Goal: Task Accomplishment & Management: Manage account settings

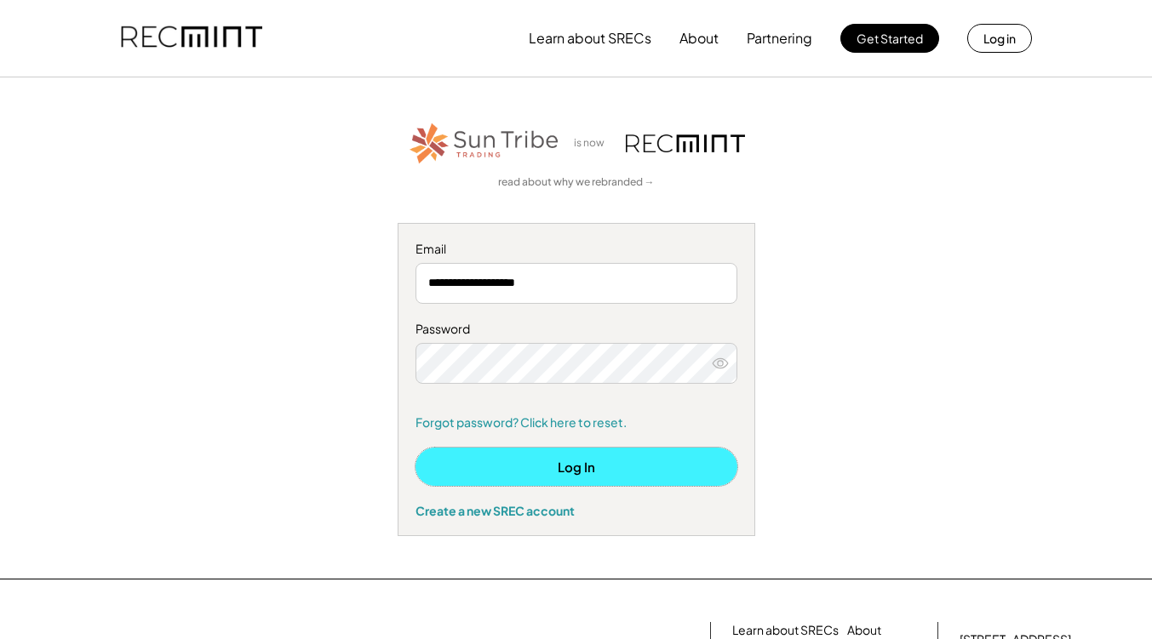
click at [620, 469] on button "Log In" at bounding box center [576, 467] width 322 height 38
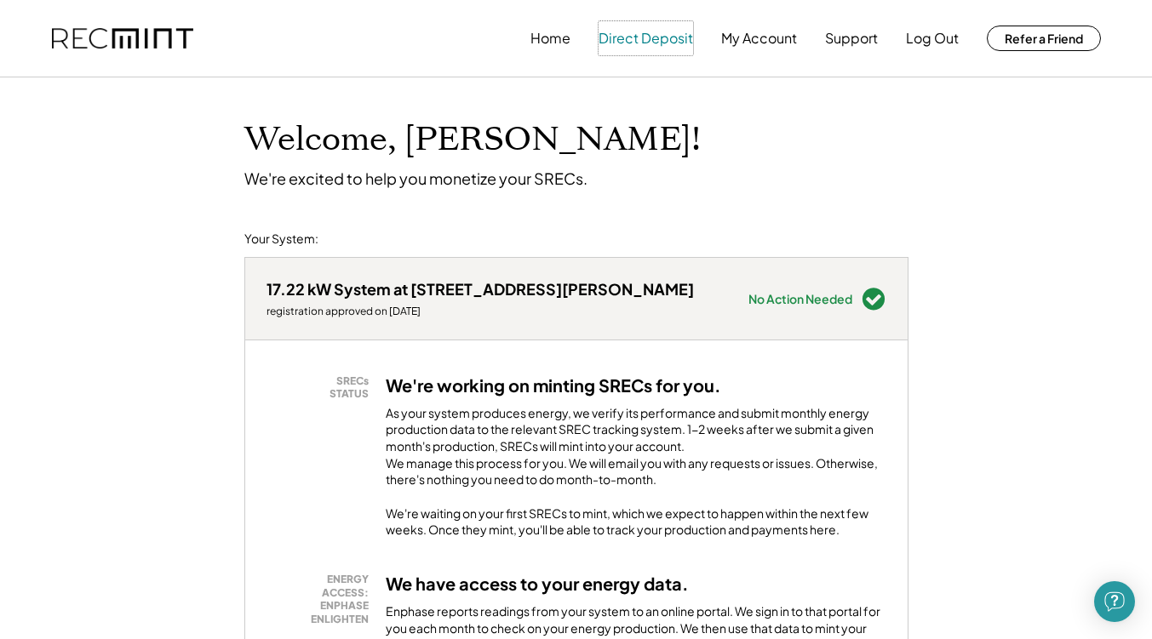
click at [668, 32] on button "Direct Deposit" at bounding box center [646, 38] width 95 height 34
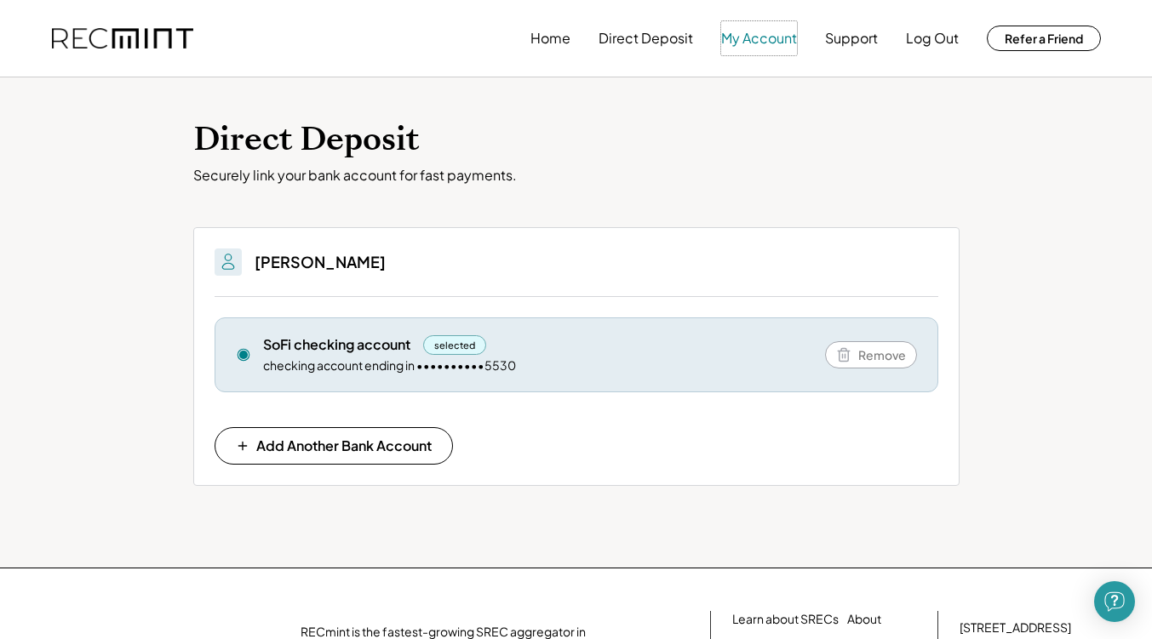
click at [756, 35] on button "My Account" at bounding box center [759, 38] width 76 height 34
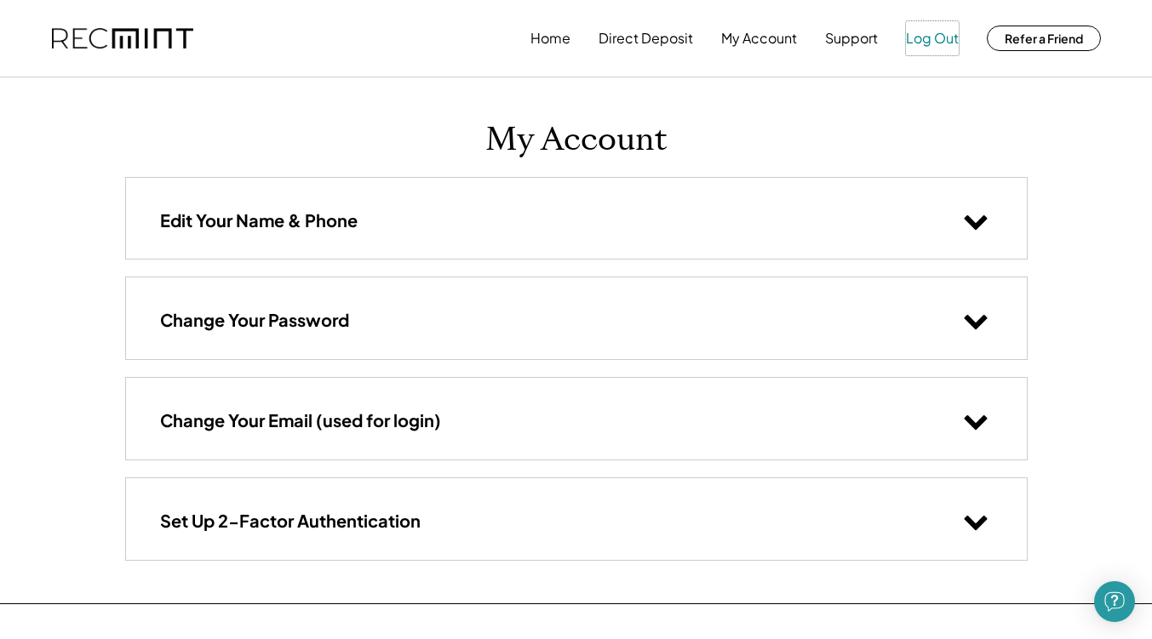
click at [917, 36] on button "Log Out" at bounding box center [932, 38] width 53 height 34
